Goal: Navigation & Orientation: Find specific page/section

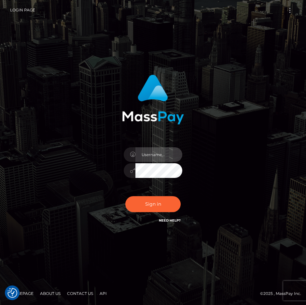
type input "raewhit"
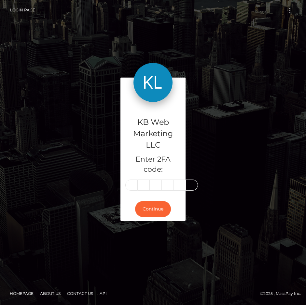
type input "6"
type input "5"
type input "6"
type input "5"
type input "6"
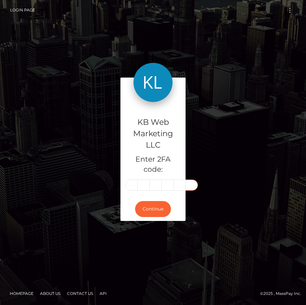
type input "6"
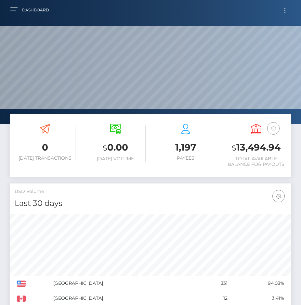
scroll to position [115, 136]
click at [15, 12] on button "button" at bounding box center [16, 10] width 12 height 9
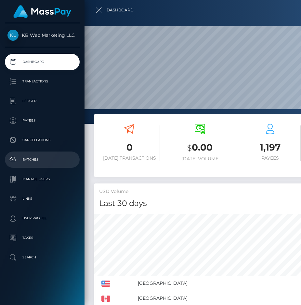
click at [46, 161] on p "Batches" at bounding box center [42, 160] width 70 height 10
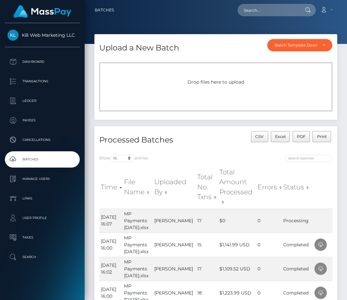
click at [38, 50] on div "KB Web Marketing LLC Dashboard Transactions Ledger Payees Cancellations Links" at bounding box center [42, 161] width 85 height 276
click at [34, 57] on p "Dashboard" at bounding box center [42, 62] width 70 height 10
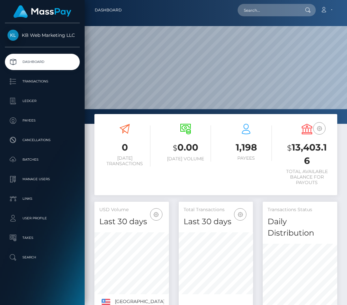
scroll to position [126, 74]
click at [34, 154] on link "Batches" at bounding box center [42, 159] width 75 height 16
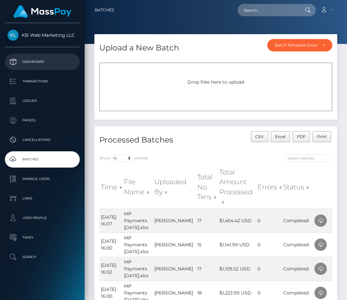
click at [23, 59] on p "Dashboard" at bounding box center [42, 62] width 70 height 10
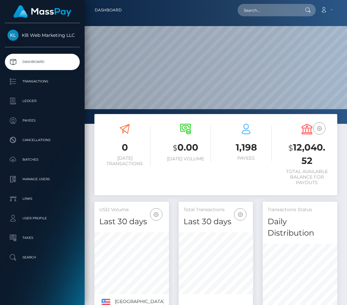
scroll to position [126, 74]
drag, startPoint x: 317, startPoint y: 158, endPoint x: 293, endPoint y: 147, distance: 27.2
click at [293, 147] on h3 "$ 12,040.52" at bounding box center [306, 154] width 51 height 26
copy h3 "12,040.52"
